Goal: Transaction & Acquisition: Purchase product/service

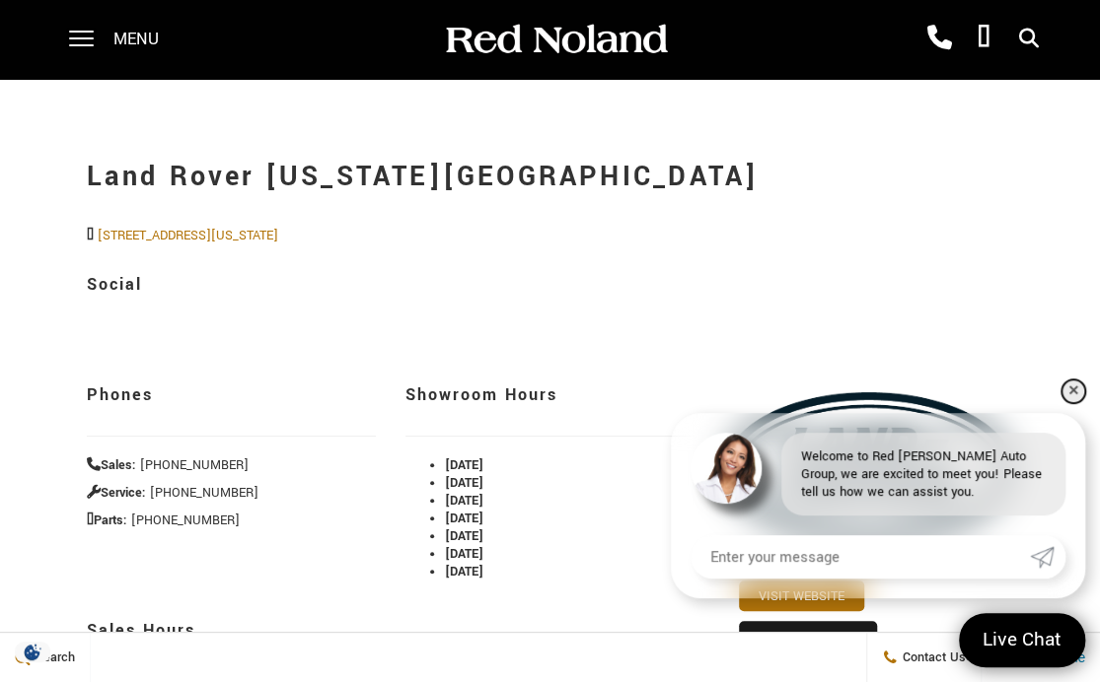
click at [1078, 384] on link "✕" at bounding box center [1073, 392] width 24 height 24
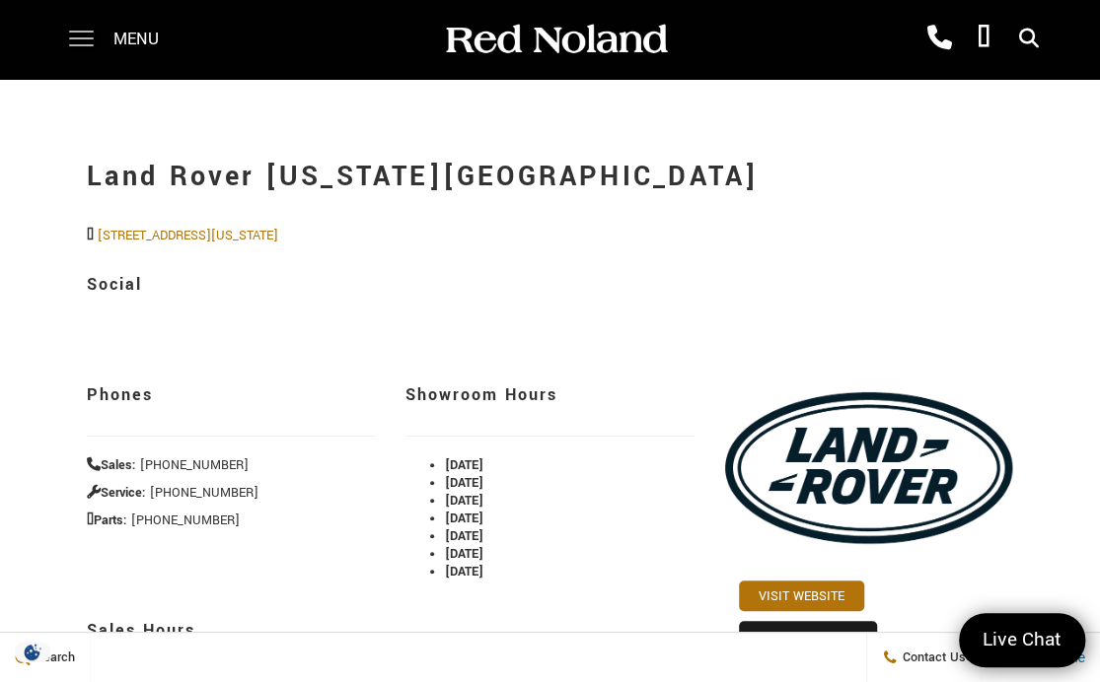
click at [78, 33] on span at bounding box center [81, 32] width 25 height 2
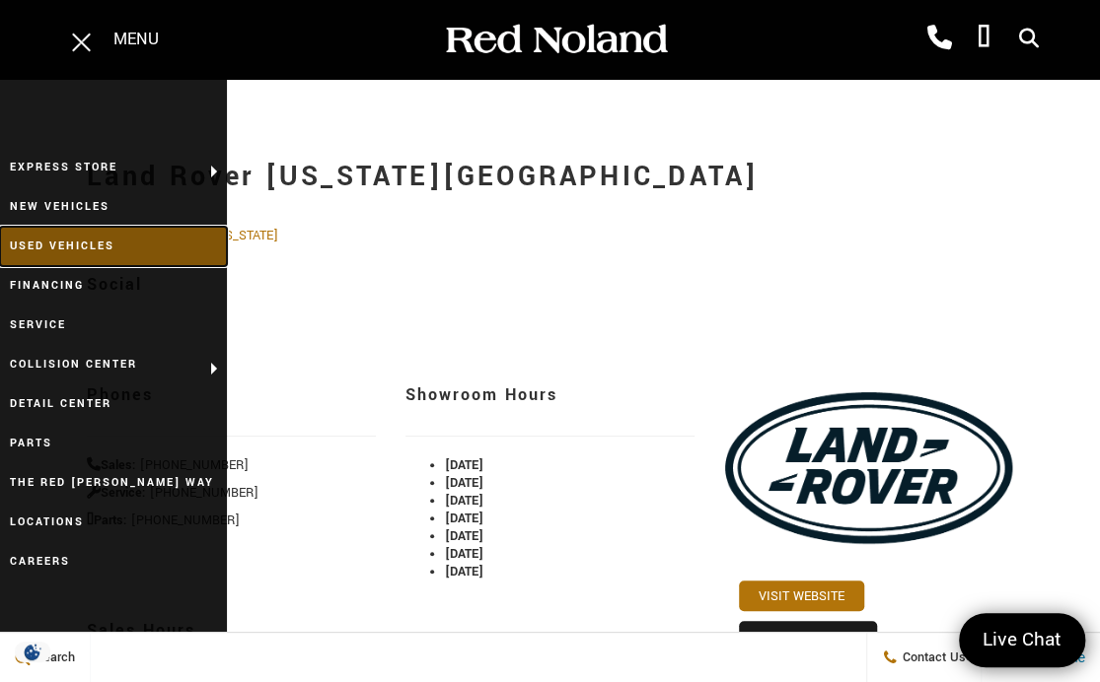
click at [67, 247] on link "Used Vehicles" at bounding box center [113, 246] width 227 height 39
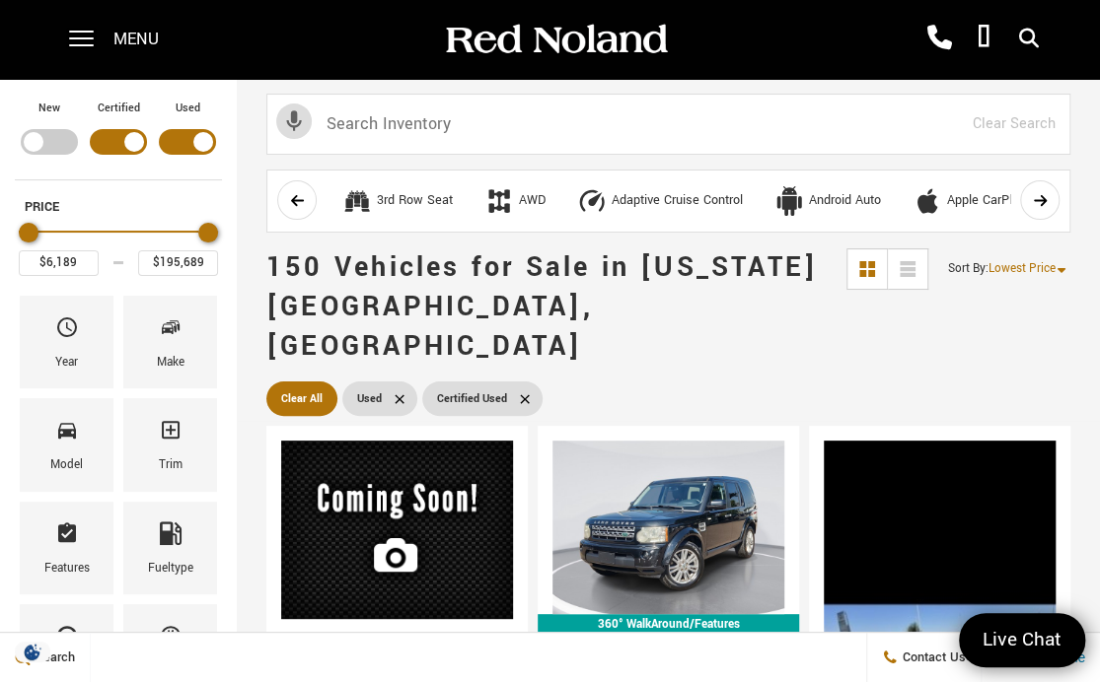
click at [404, 391] on icon at bounding box center [399, 399] width 16 height 16
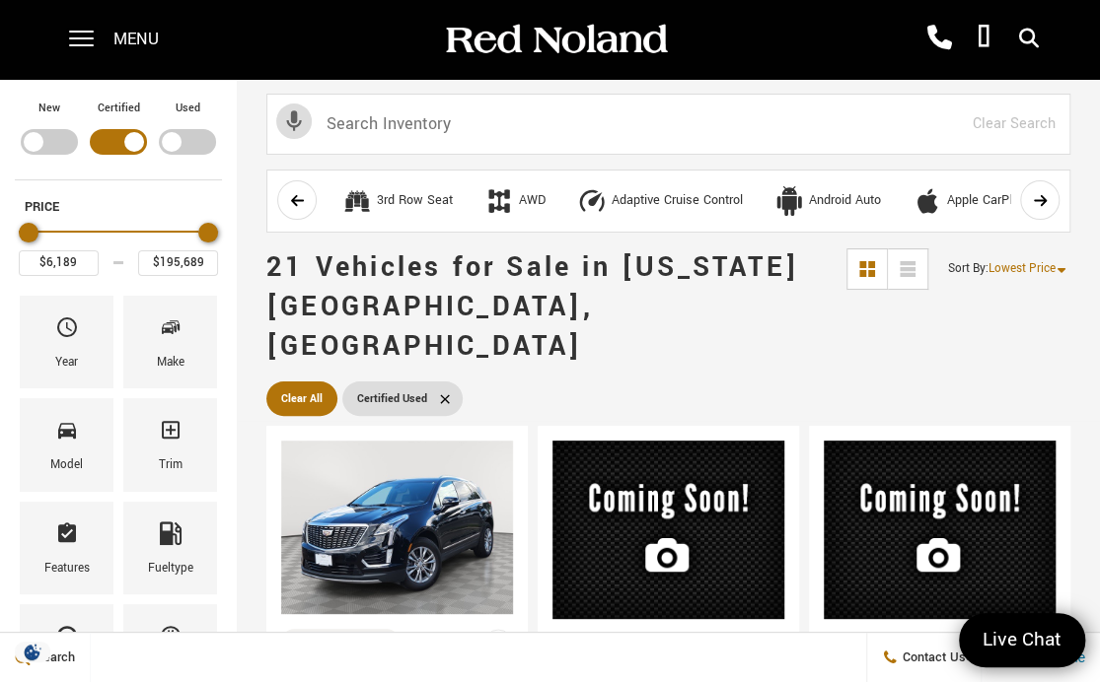
type input "$34,189"
type input "$96,689"
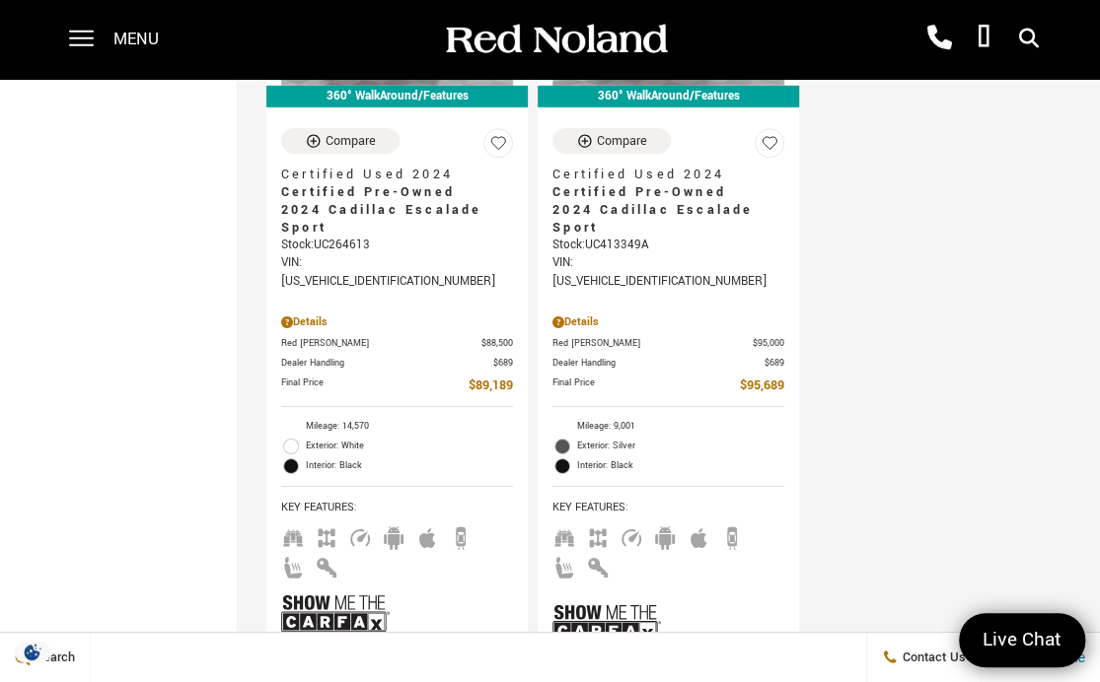
scroll to position [6057, 0]
